Goal: Check status

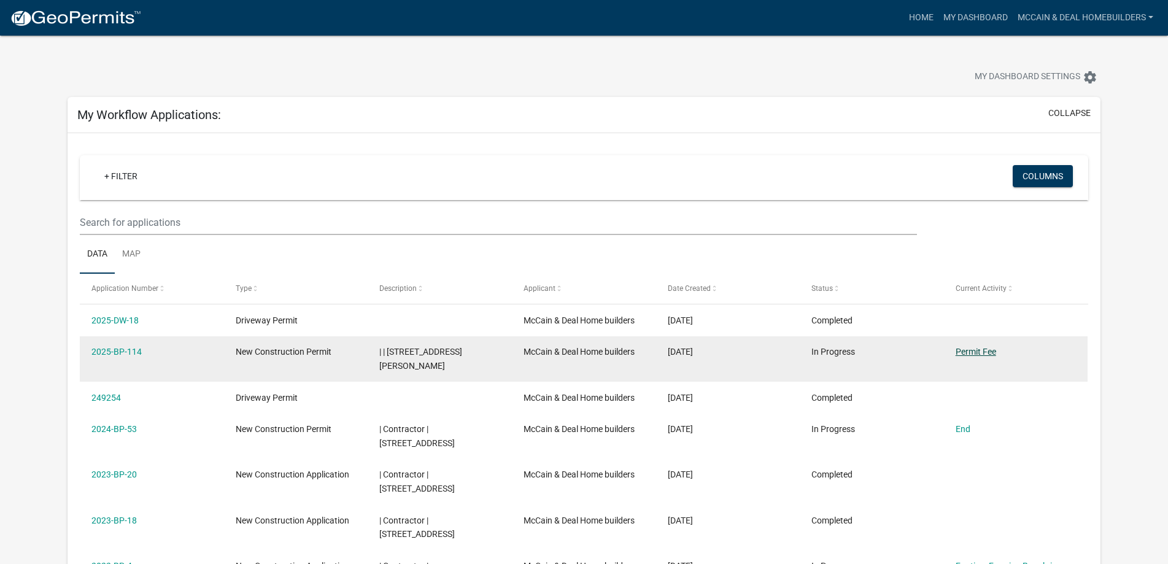
click at [986, 352] on link "Permit Fee" at bounding box center [976, 352] width 41 height 10
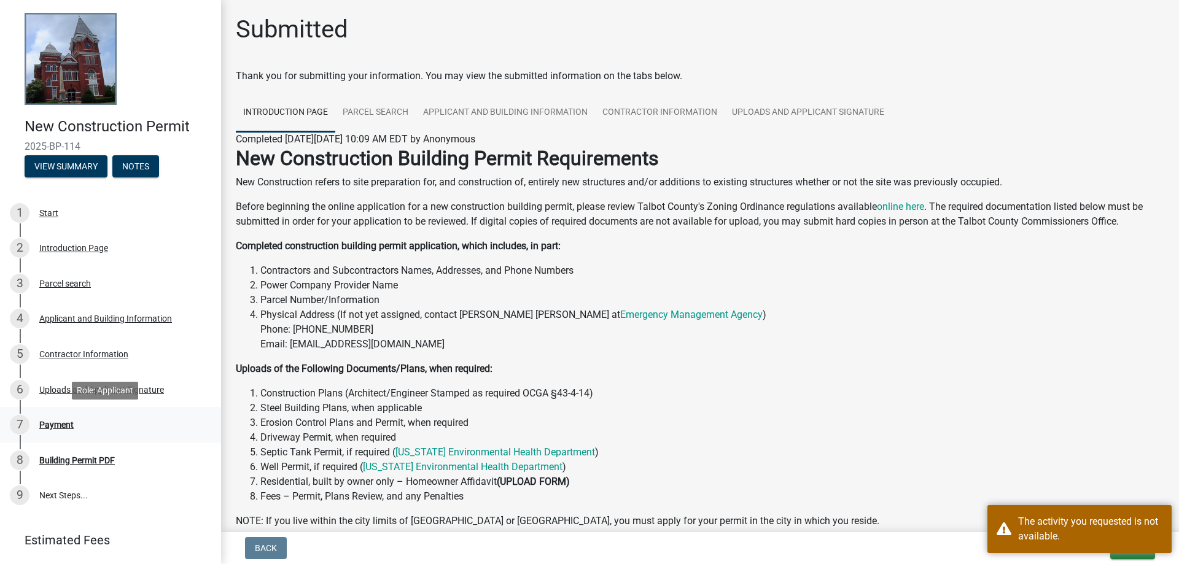
click at [52, 429] on div "Payment" at bounding box center [56, 425] width 34 height 9
click at [88, 465] on div "Building Permit PDF" at bounding box center [77, 460] width 76 height 9
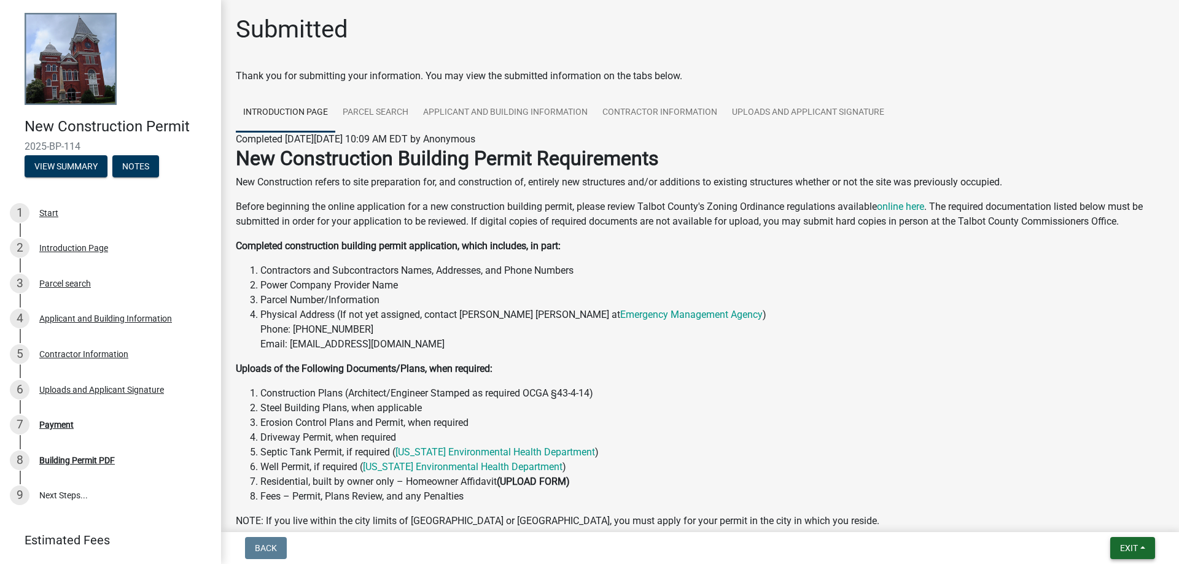
click at [1124, 543] on button "Exit" at bounding box center [1132, 548] width 45 height 22
drag, startPoint x: 650, startPoint y: 375, endPoint x: 549, endPoint y: 375, distance: 101.3
click at [647, 372] on p "Uploads of the Following Documents/Plans, when required:" at bounding box center [700, 369] width 928 height 15
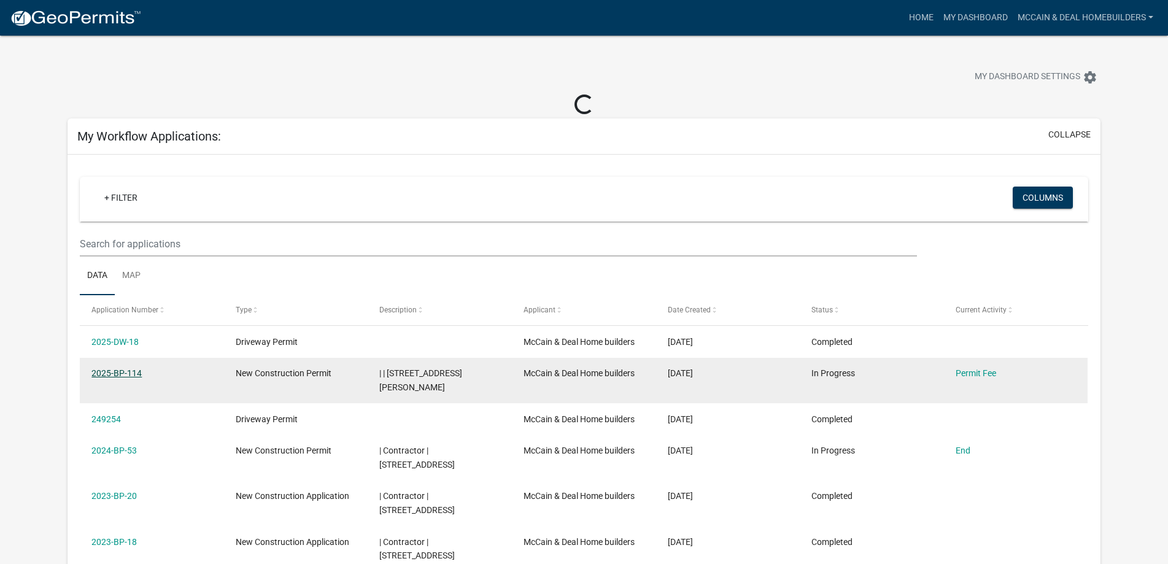
click at [108, 373] on link "2025-BP-114" at bounding box center [116, 373] width 50 height 10
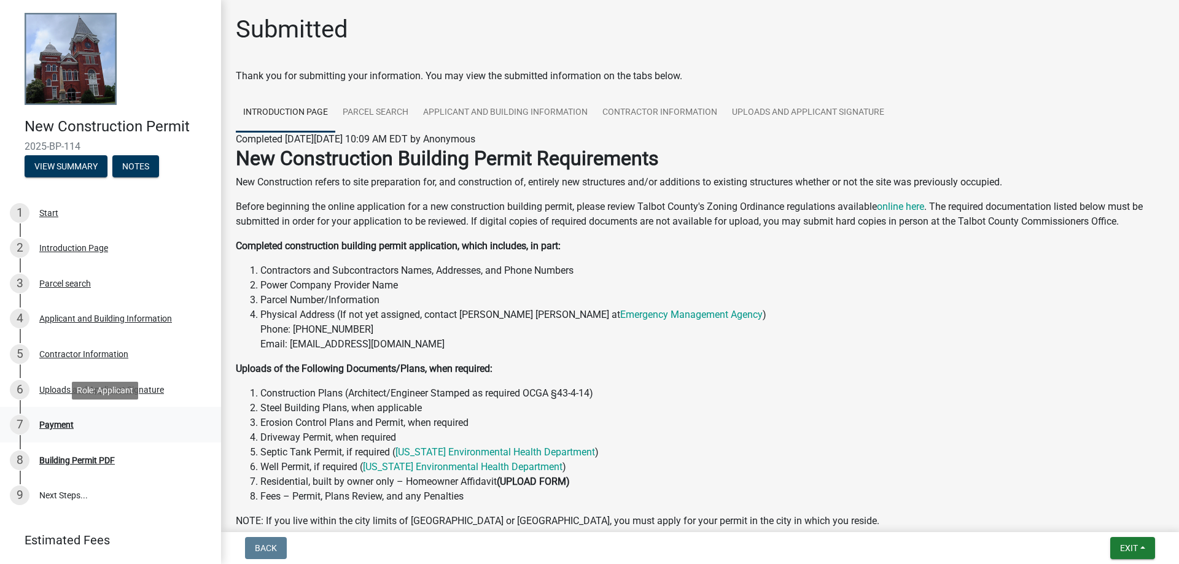
drag, startPoint x: 54, startPoint y: 426, endPoint x: 74, endPoint y: 432, distance: 21.0
click at [55, 426] on div "Payment" at bounding box center [56, 425] width 34 height 9
click at [105, 462] on div "Building Permit PDF" at bounding box center [77, 460] width 76 height 9
click at [67, 427] on div "Payment" at bounding box center [56, 425] width 34 height 9
